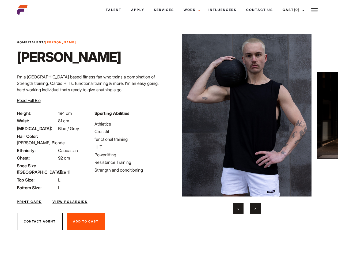
click at [292, 10] on link "Cast (0)" at bounding box center [293, 10] width 30 height 14
click at [315, 10] on img at bounding box center [314, 10] width 6 height 6
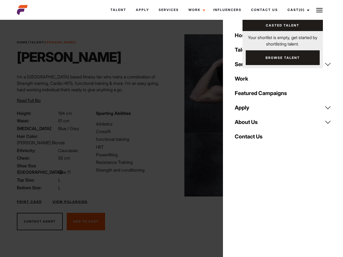
click at [247, 124] on img at bounding box center [249, 115] width 130 height 162
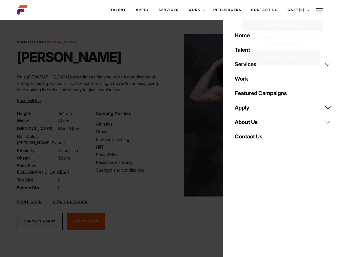
click at [169, 115] on div "Sporting Abilities Athletics Crossfit functional training HIIT Powerlifting Res…" at bounding box center [132, 150] width 79 height 81
click at [238, 208] on div "Home Talent Services Talent Casting Photography Videography Creative Hair and M…" at bounding box center [283, 128] width 120 height 257
click at [255, 208] on div "Home Talent Services Talent Casting Photography Videography Creative Hair and M…" at bounding box center [283, 128] width 120 height 257
